Goal: Complete application form

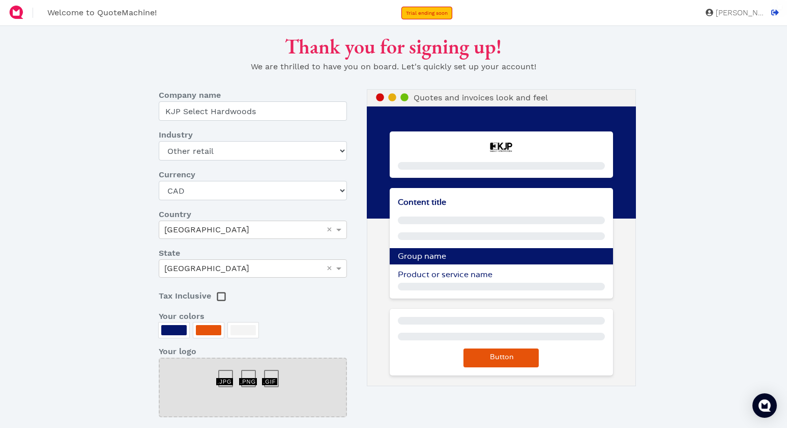
select select "other-retail"
select select "CAD"
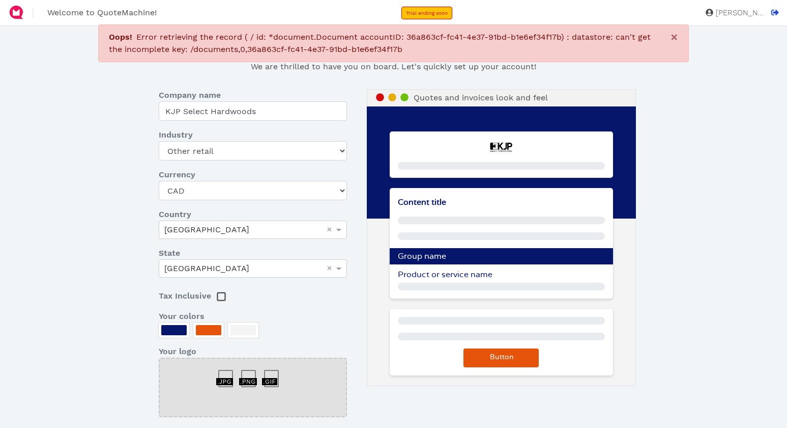
select select "other-retail"
select select "CAD"
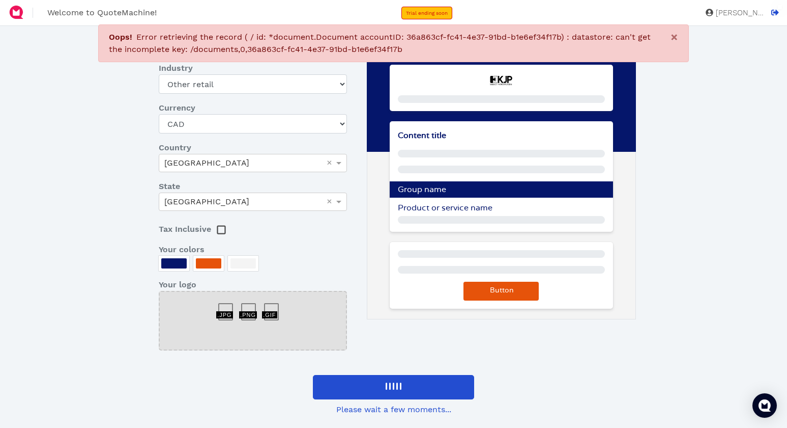
click at [27, 16] on div at bounding box center [16, 12] width 33 height 25
click at [16, 13] on img at bounding box center [16, 12] width 16 height 16
select select "CAD"
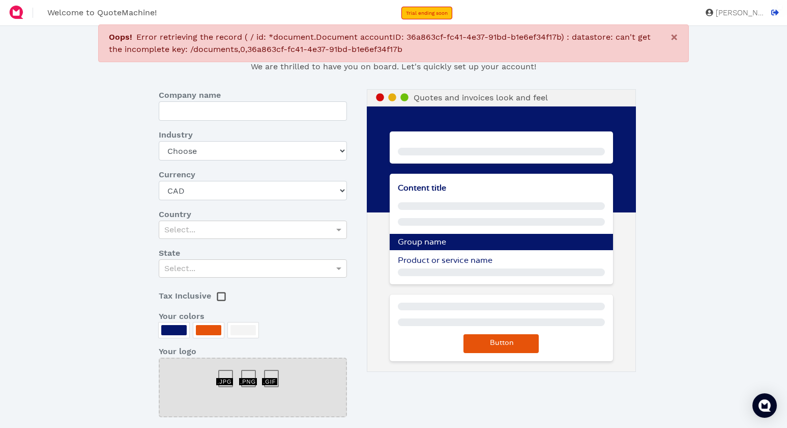
type input "KJP Select Hardwoods"
select select "other-retail"
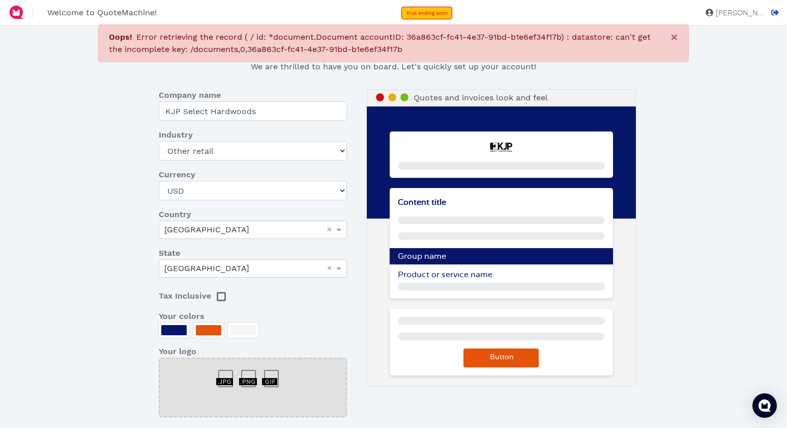
scroll to position [4, 0]
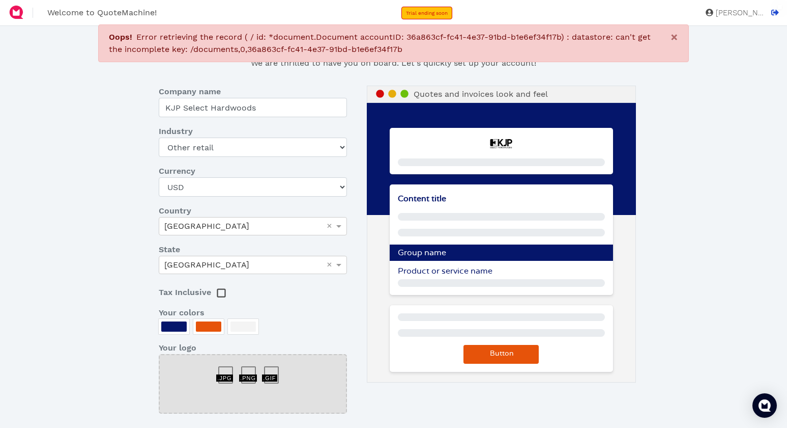
click at [16, 13] on img at bounding box center [16, 12] width 16 height 16
select select "other-retail"
select select "CAD"
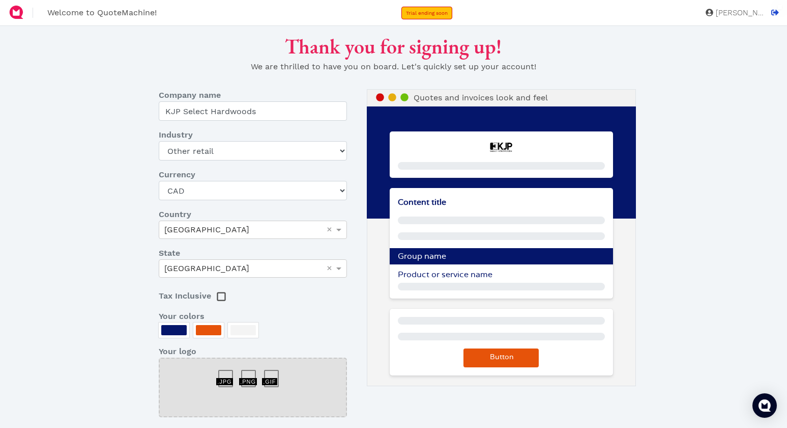
click at [16, 13] on img at bounding box center [16, 12] width 16 height 16
select select "other-retail"
select select "CAD"
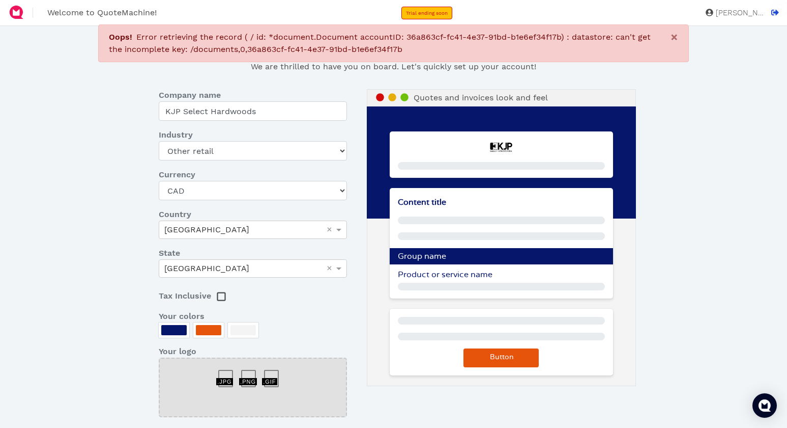
select select "other-retail"
select select "CAD"
